Goal: Information Seeking & Learning: Understand process/instructions

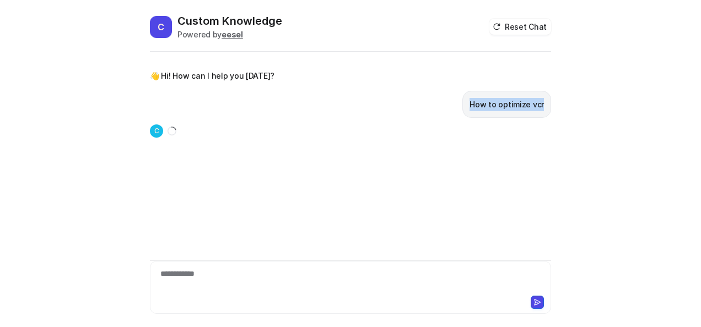
drag, startPoint x: 474, startPoint y: 103, endPoint x: 545, endPoint y: 105, distance: 70.6
click at [545, 105] on div "How to optimize vcr" at bounding box center [506, 104] width 89 height 27
copy p "How to optimize vcr"
click at [329, 287] on div "**********" at bounding box center [351, 280] width 396 height 25
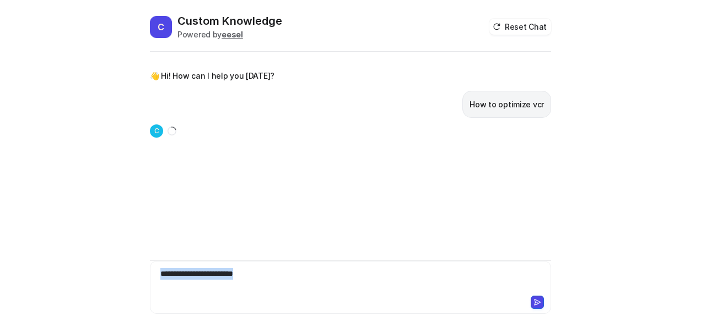
copy div "**********"
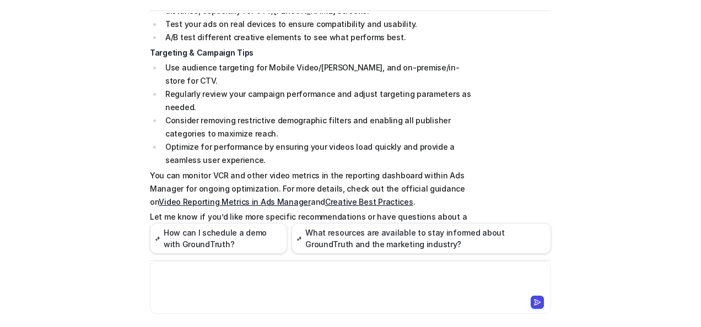
scroll to position [197, 0]
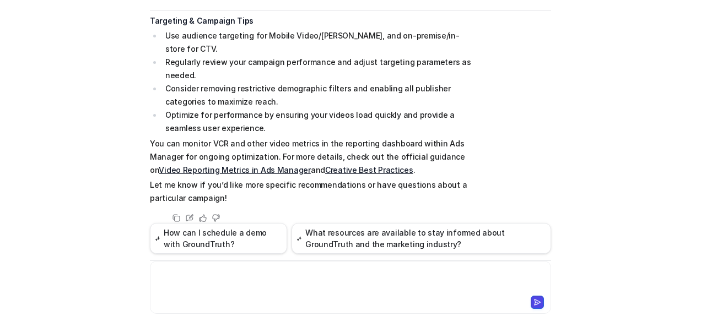
click at [287, 291] on div at bounding box center [351, 280] width 396 height 25
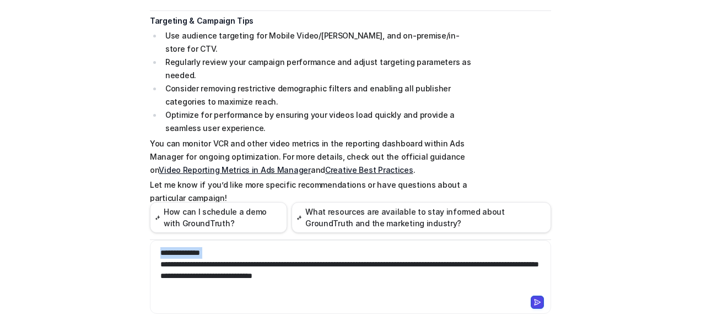
drag, startPoint x: 154, startPoint y: 266, endPoint x: 146, endPoint y: 244, distance: 24.3
click at [150, 244] on div "**********" at bounding box center [350, 277] width 401 height 74
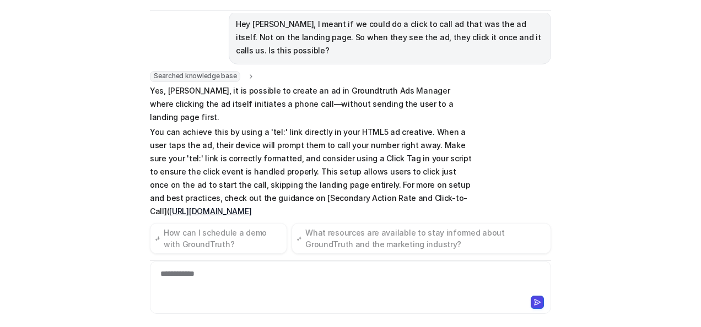
scroll to position [420, 0]
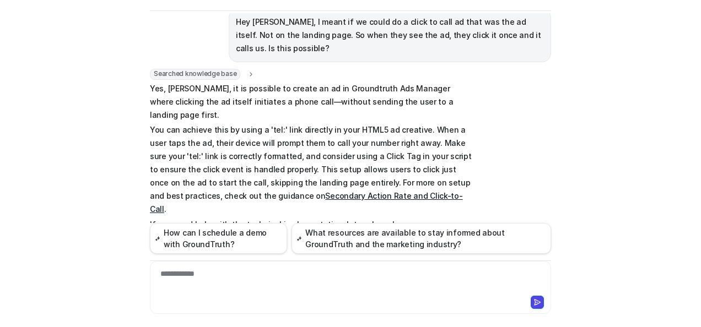
click at [294, 191] on link "Secondary Action Rate and Click-to-Call" at bounding box center [306, 202] width 313 height 23
click at [215, 297] on div at bounding box center [351, 301] width 396 height 15
click at [221, 280] on div at bounding box center [351, 280] width 396 height 25
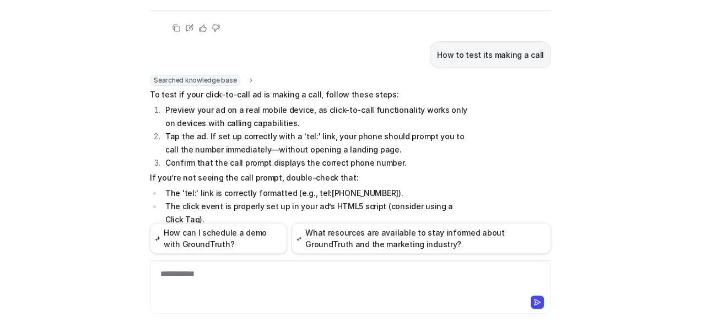
scroll to position [619, 0]
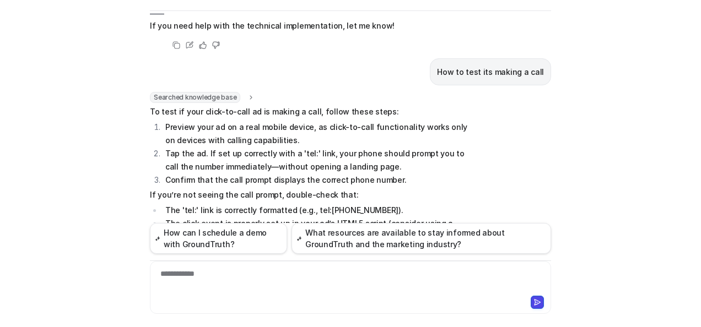
click at [245, 287] on div "**********" at bounding box center [351, 280] width 396 height 25
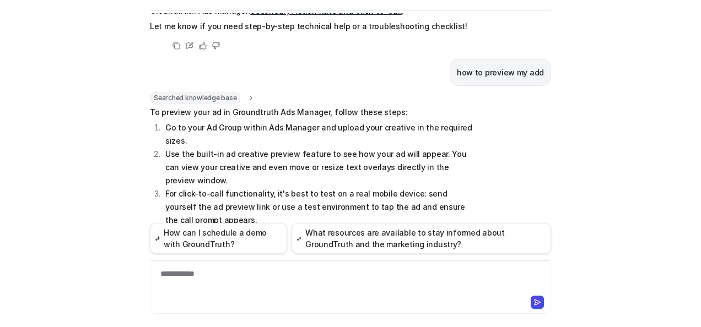
scroll to position [856, 0]
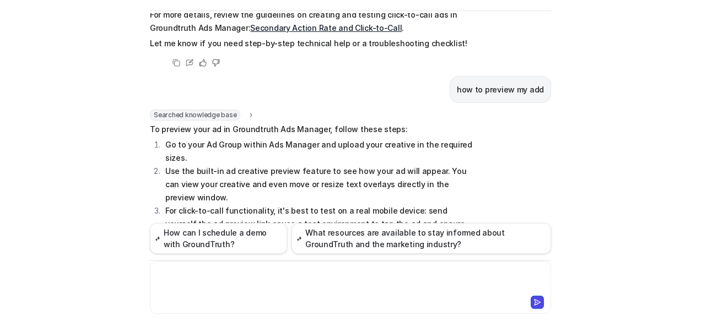
click at [309, 286] on div at bounding box center [351, 280] width 396 height 25
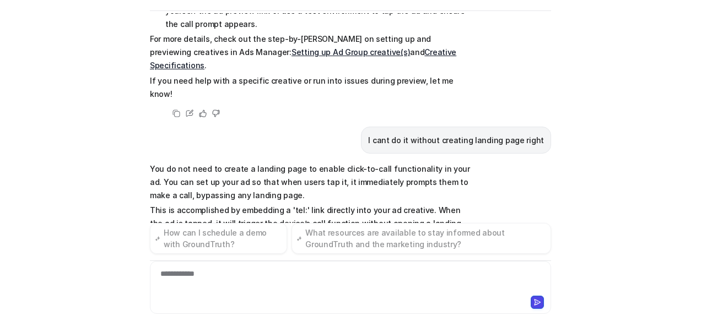
scroll to position [1083, 0]
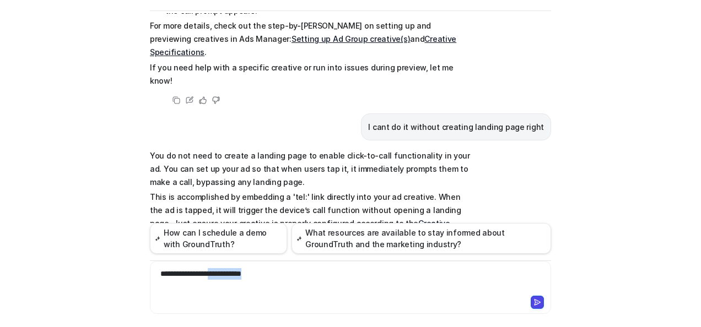
drag, startPoint x: 216, startPoint y: 275, endPoint x: 385, endPoint y: 265, distance: 169.5
click at [385, 265] on div "**********" at bounding box center [350, 287] width 401 height 53
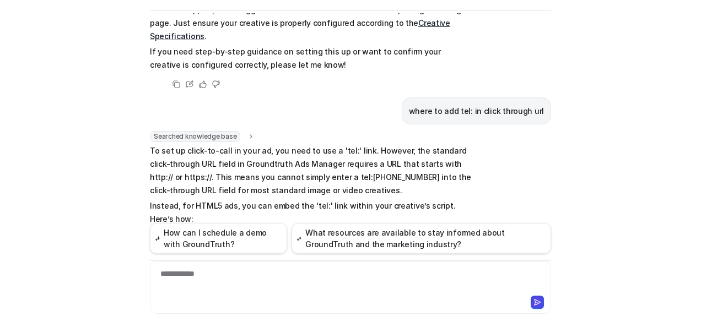
scroll to position [1280, 0]
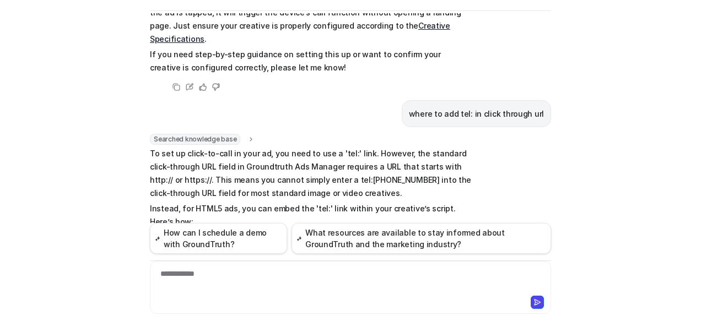
drag, startPoint x: 400, startPoint y: 198, endPoint x: 371, endPoint y: 139, distance: 66.1
click at [371, 202] on p "Instead, for HTML5 ads, you can embed the 'tel:' link within your creative’s sc…" at bounding box center [311, 215] width 322 height 26
click at [255, 279] on div at bounding box center [351, 280] width 396 height 25
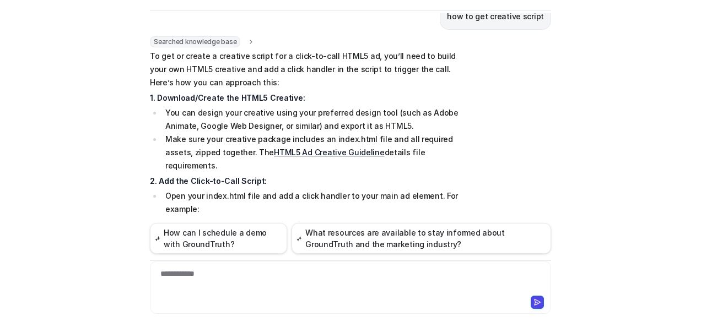
scroll to position [1686, 0]
drag, startPoint x: 202, startPoint y: 182, endPoint x: 164, endPoint y: 144, distance: 53.8
click at [165, 227] on pre "<a href="tel:[PHONE_NUMBER]" target="_blank"> <div style="width:300px;height:25…" at bounding box center [318, 259] width 307 height 64
copy code "<a href="tel:[PHONE_NUMBER]" target="_blank"> <div style="width:300px;height:25…"
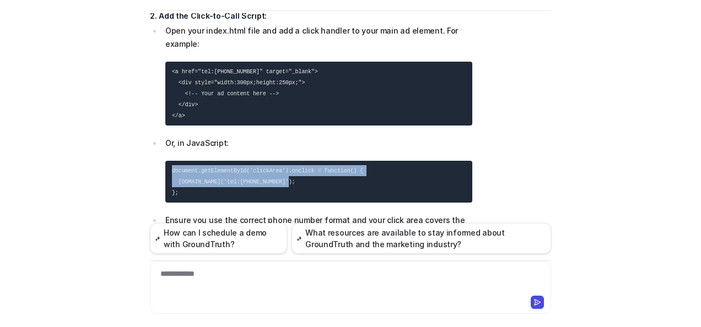
drag, startPoint x: 208, startPoint y: 101, endPoint x: 157, endPoint y: 75, distance: 58.2
click at [157, 75] on ul "Open your index.html file and add a click handler to your main ad element. For …" at bounding box center [311, 132] width 322 height 216
copy code "document.getElementById('clickArea').onclick = function() { [DOMAIN_NAME]('tel:…"
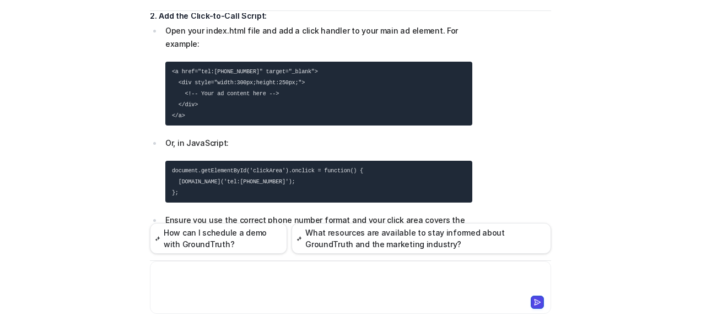
click at [346, 278] on div at bounding box center [351, 280] width 396 height 25
click at [328, 272] on link "HTML5 Ad Creative Guideline" at bounding box center [298, 276] width 110 height 9
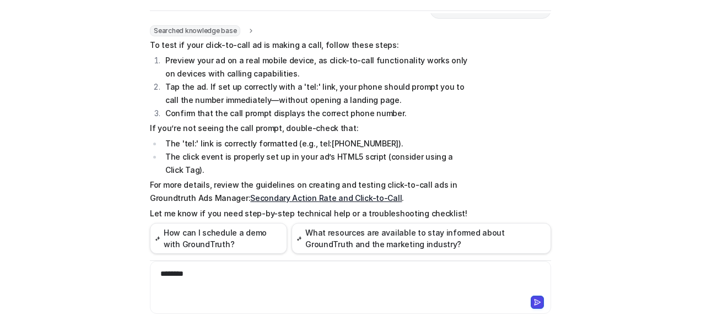
scroll to position [638, 0]
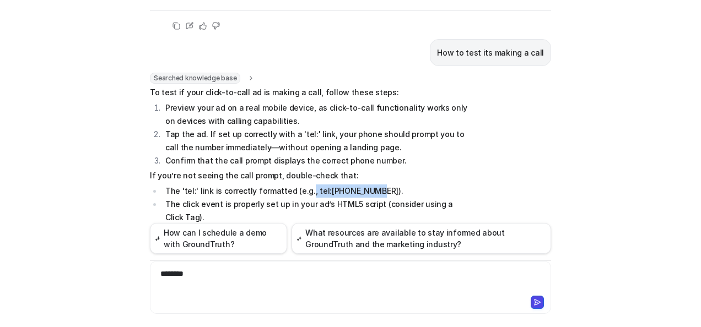
drag, startPoint x: 365, startPoint y: 149, endPoint x: 303, endPoint y: 148, distance: 62.3
click at [303, 185] on li "The 'tel:' link is correctly formatted (e.g., tel:[PHONE_NUMBER])." at bounding box center [317, 191] width 310 height 13
copy li ", tel:[PHONE_NUMBER]"
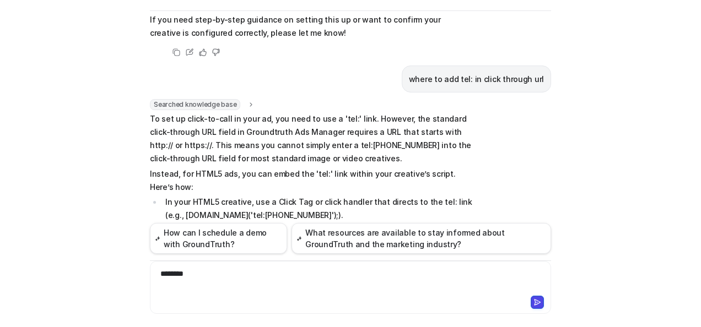
scroll to position [1355, 0]
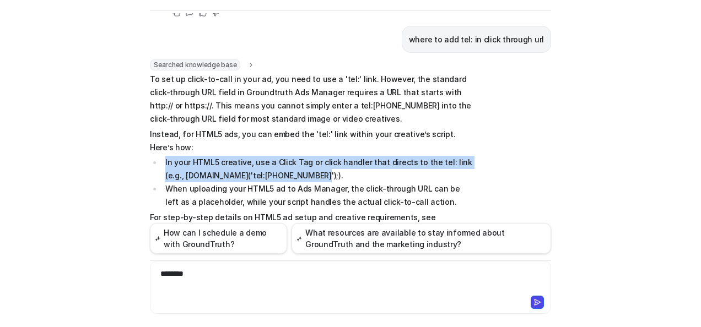
drag, startPoint x: 159, startPoint y: 78, endPoint x: 297, endPoint y: 90, distance: 138.3
click at [297, 156] on li "In your HTML5 creative, use a Click Tag or click handler that directs to the te…" at bounding box center [317, 169] width 310 height 26
copy li "In your HTML5 creative, use a Click Tag or click handler that directs to the te…"
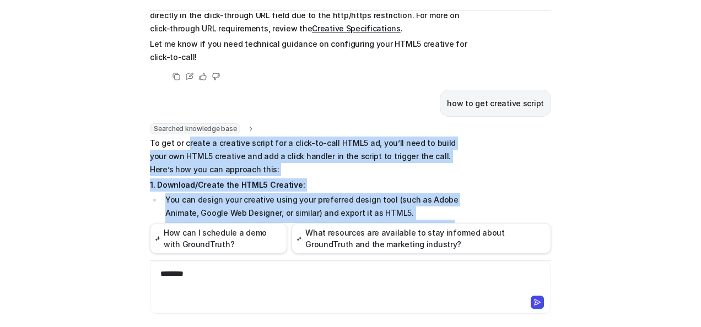
scroll to position [1532, 0]
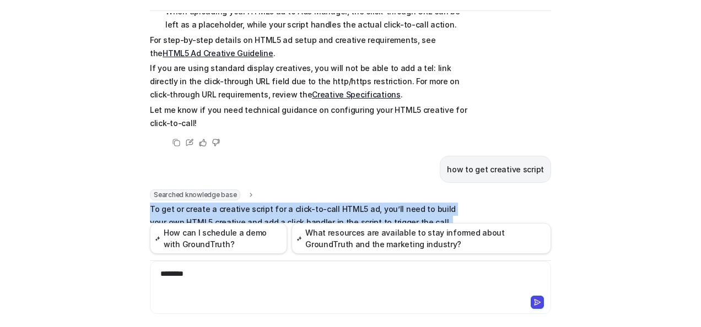
drag, startPoint x: 251, startPoint y: 157, endPoint x: 147, endPoint y: 123, distance: 110.0
copy span "Lo ips do sitame c adipisci elitse doe t incid-ut-labo ETDO1 ma, ali’en admi ve…"
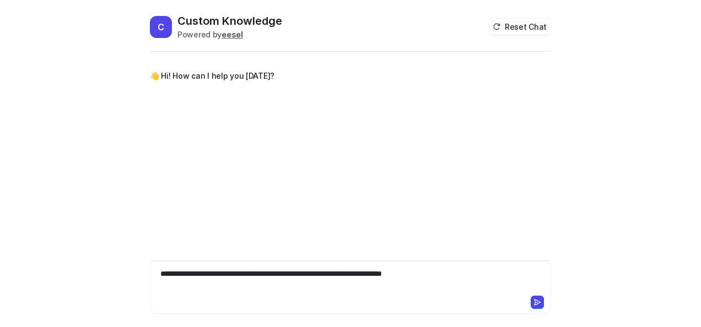
click at [540, 304] on icon at bounding box center [538, 303] width 8 height 8
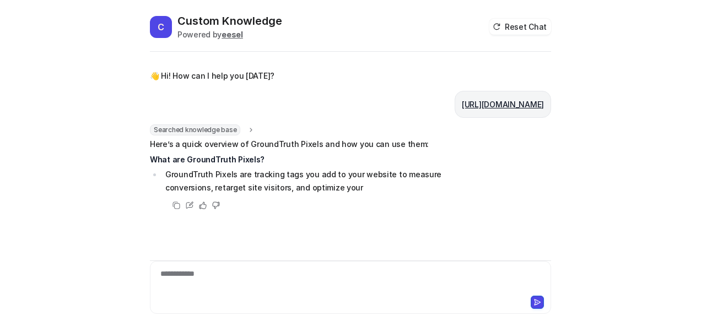
click at [292, 281] on div "**********" at bounding box center [351, 280] width 396 height 25
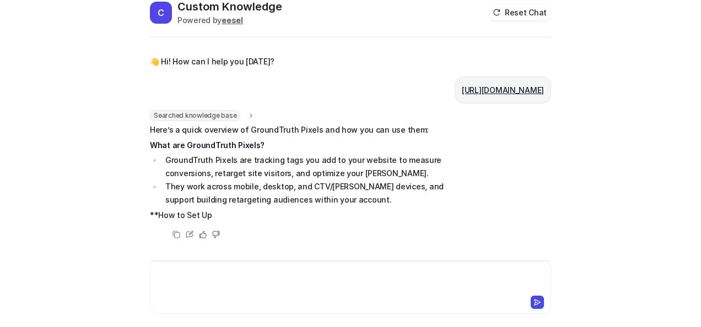
paste div
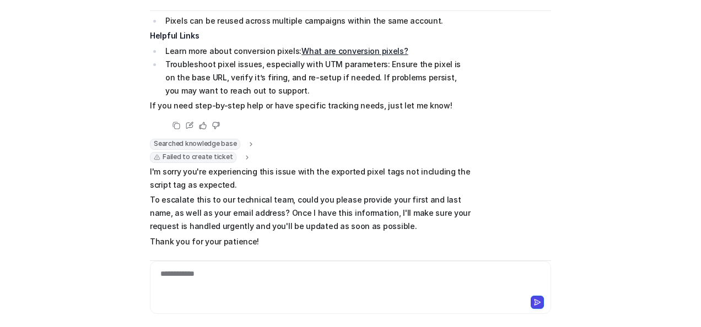
scroll to position [1365, 0]
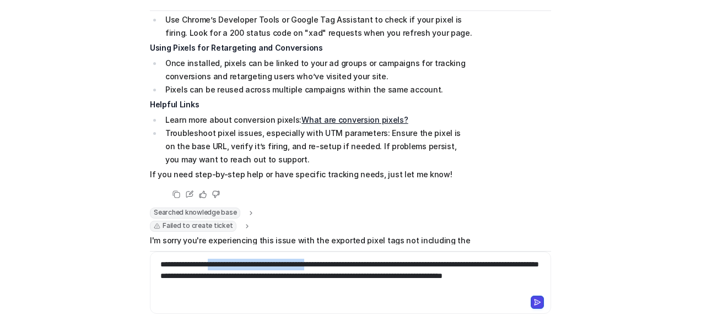
drag, startPoint x: 215, startPoint y: 264, endPoint x: 337, endPoint y: 262, distance: 121.8
click at [337, 262] on div "**********" at bounding box center [351, 276] width 396 height 35
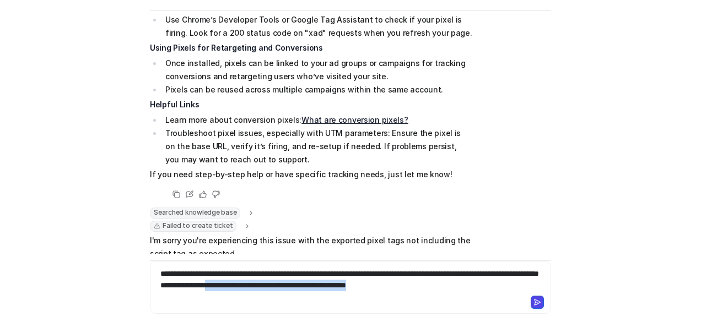
drag, startPoint x: 289, startPoint y: 283, endPoint x: 493, endPoint y: 305, distance: 204.6
click at [493, 305] on div "**********" at bounding box center [350, 287] width 401 height 53
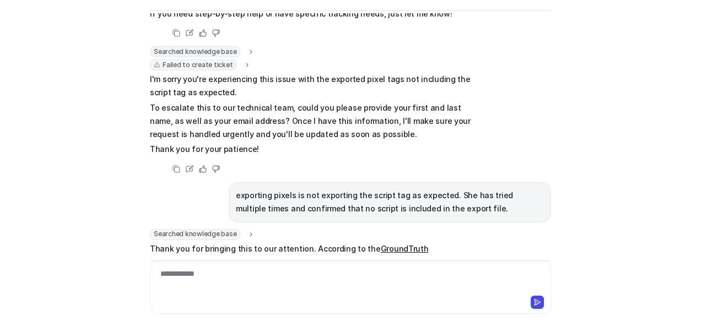
scroll to position [2236, 0]
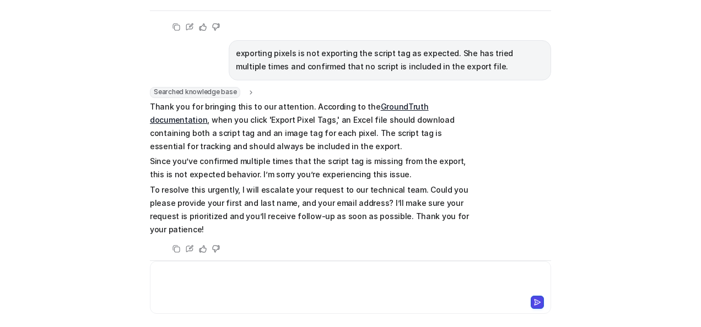
click at [403, 104] on link "GroundTruth documentation" at bounding box center [289, 113] width 279 height 23
click at [277, 267] on div "**********" at bounding box center [350, 287] width 401 height 53
